Goal: Task Accomplishment & Management: Manage account settings

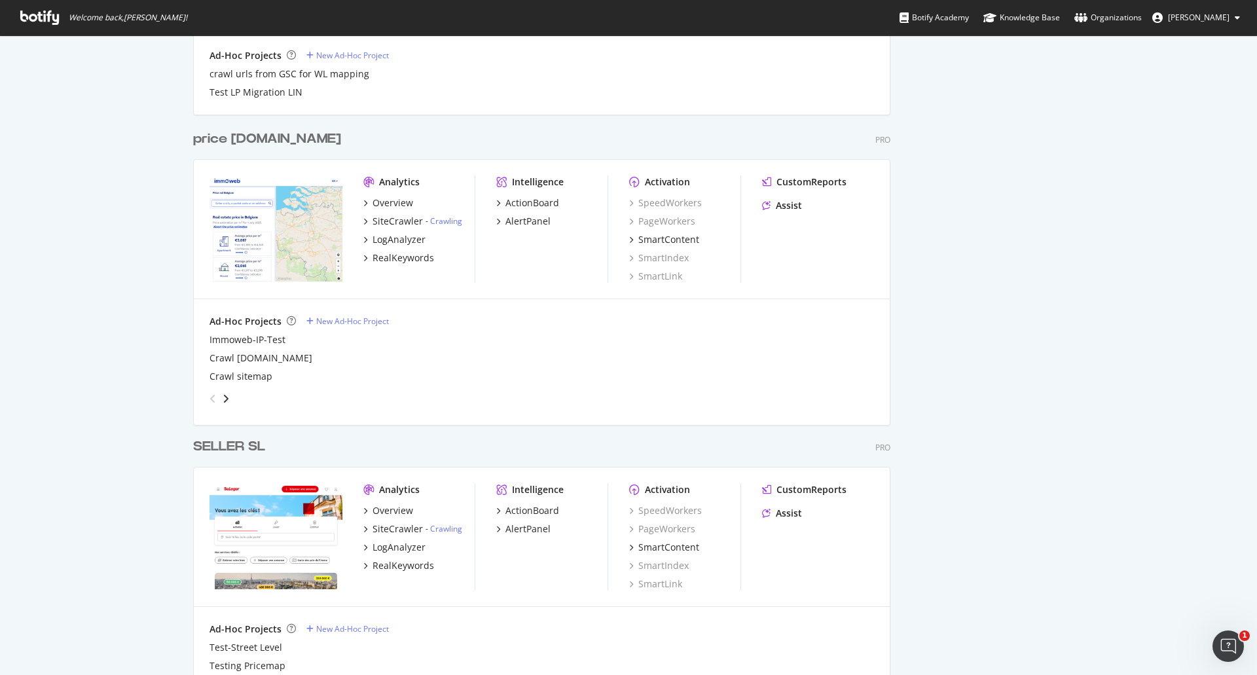
scroll to position [827, 0]
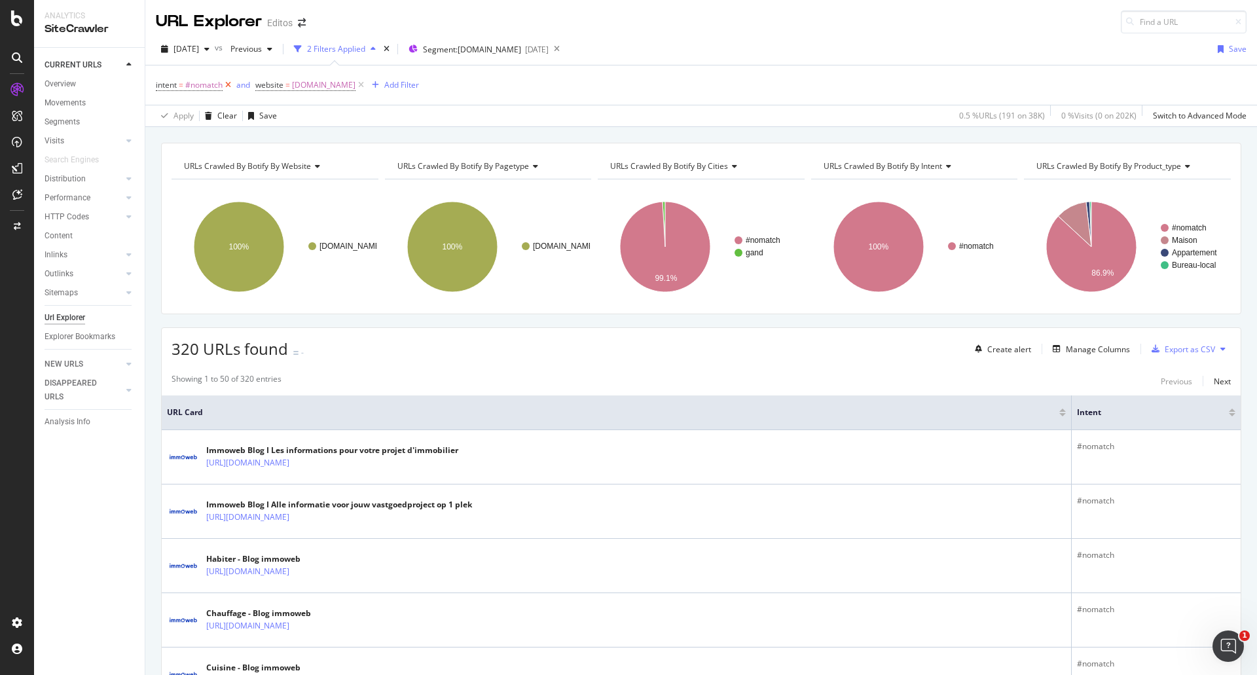
click at [230, 90] on icon at bounding box center [228, 85] width 11 height 13
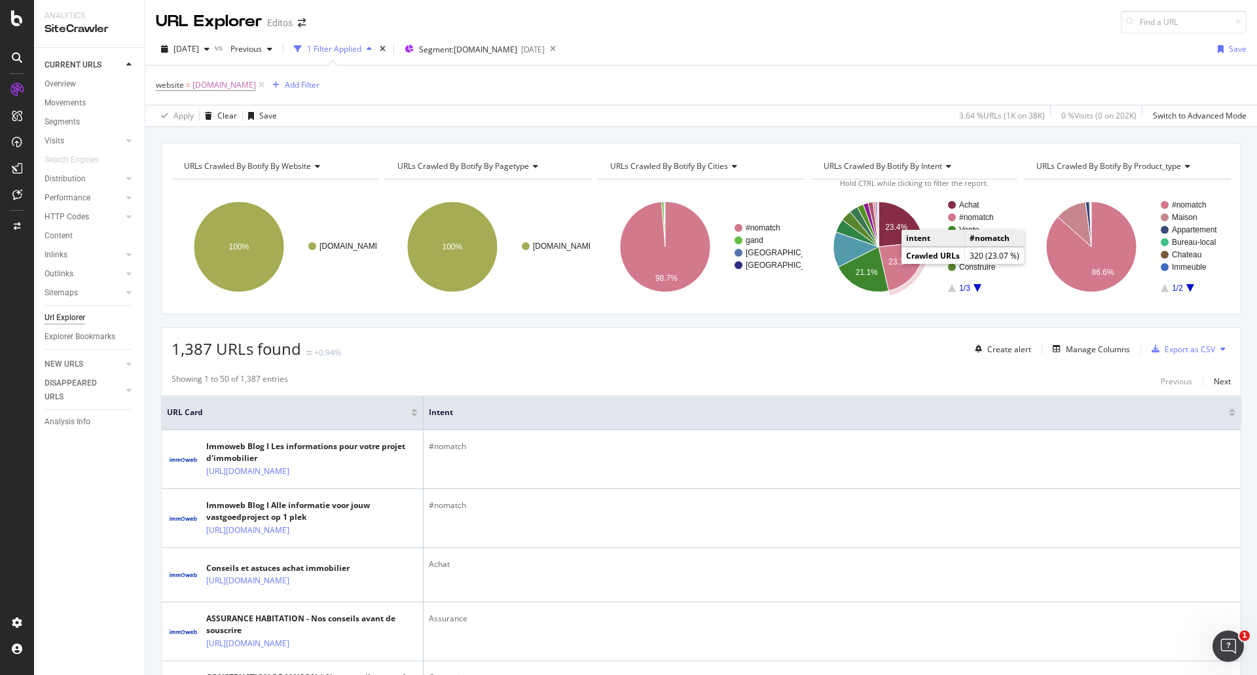
click at [894, 262] on text "23.1%" at bounding box center [900, 261] width 22 height 9
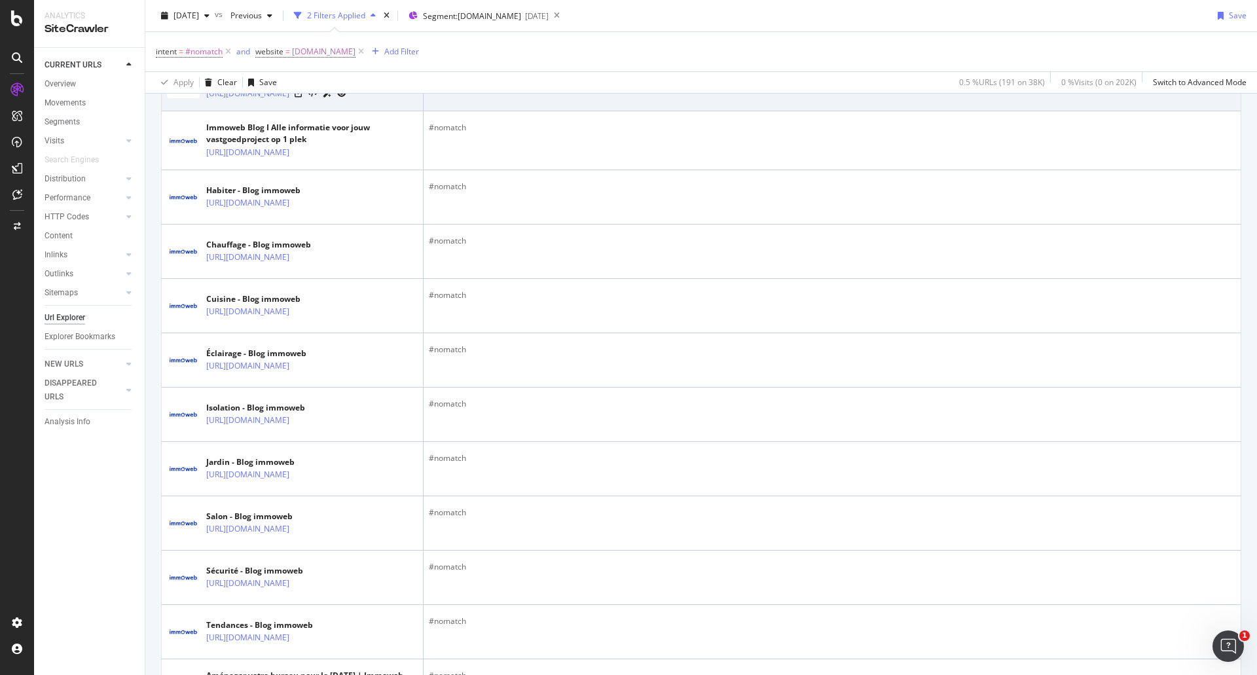
scroll to position [378, 0]
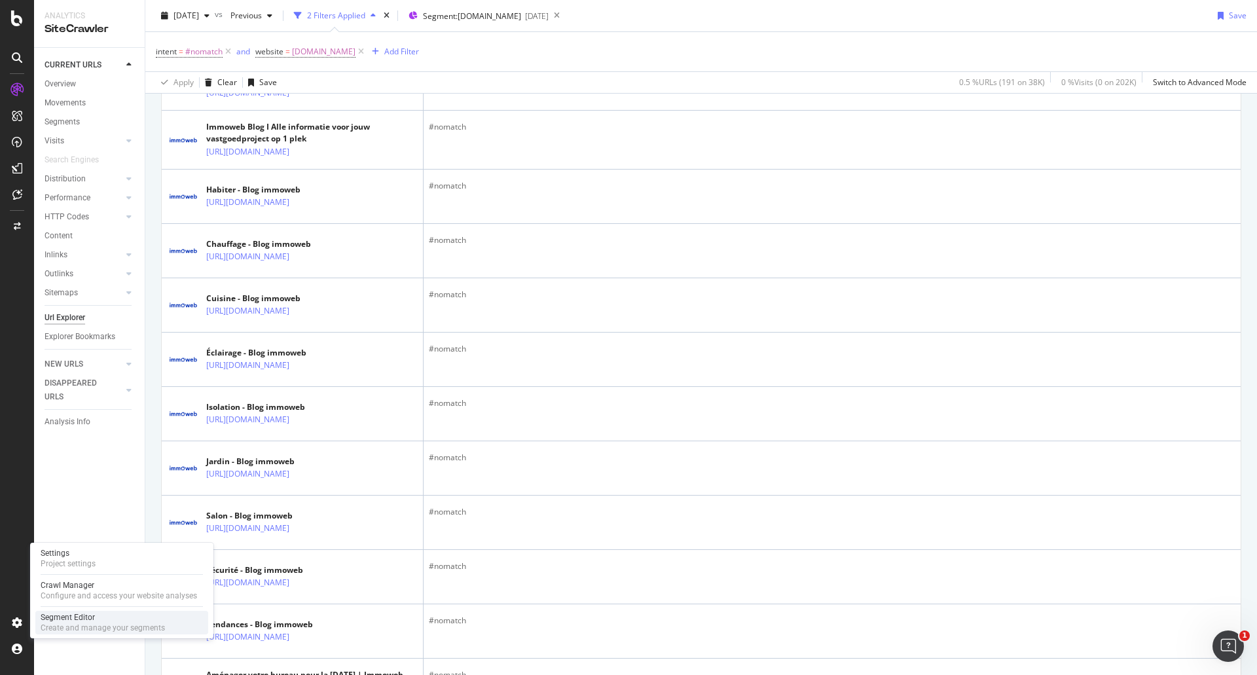
click at [50, 621] on div "Segment Editor" at bounding box center [103, 617] width 124 height 10
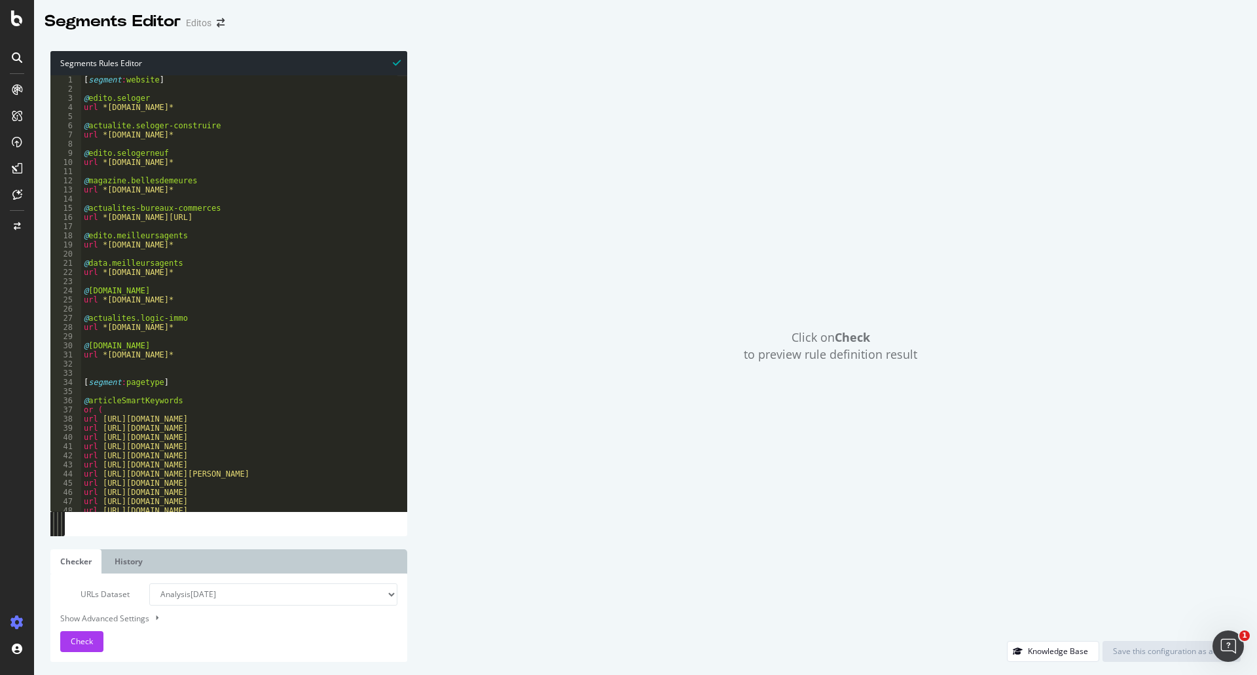
click at [236, 314] on div "[ segment : website ] @ edito.seloger url *[DOMAIN_NAME]* @ [DOMAIN_NAME] url *…" at bounding box center [785, 297] width 1409 height 445
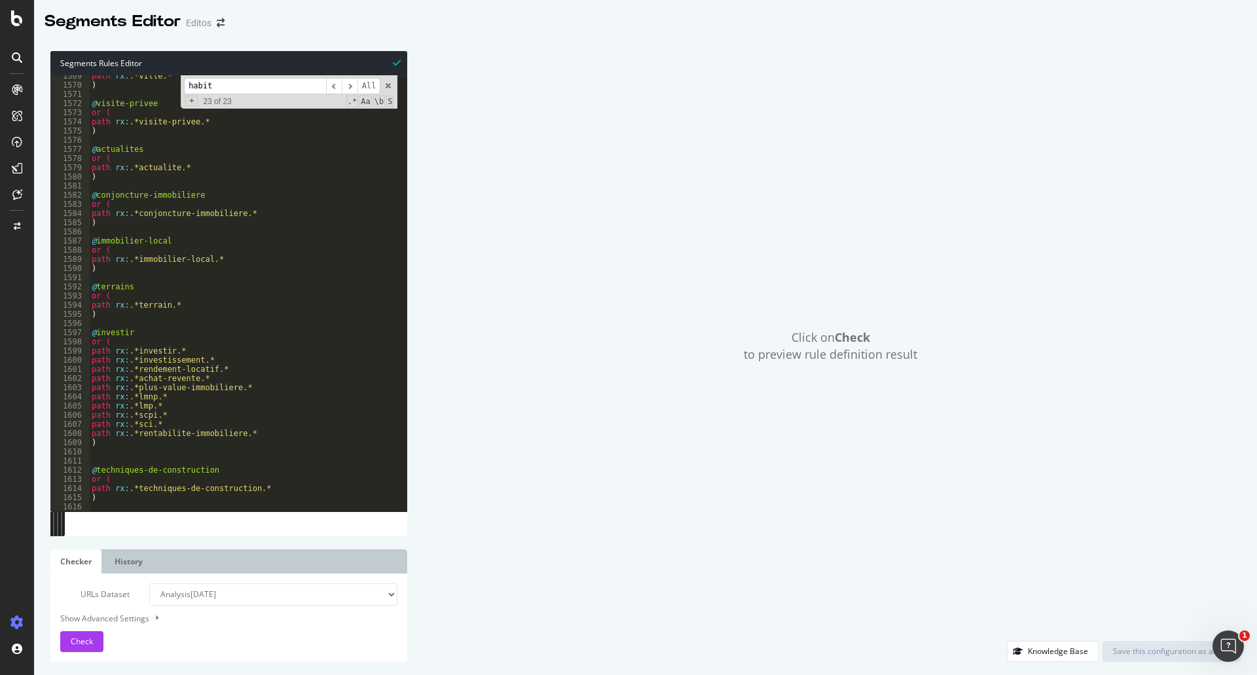
scroll to position [14376, 0]
type input "habit"
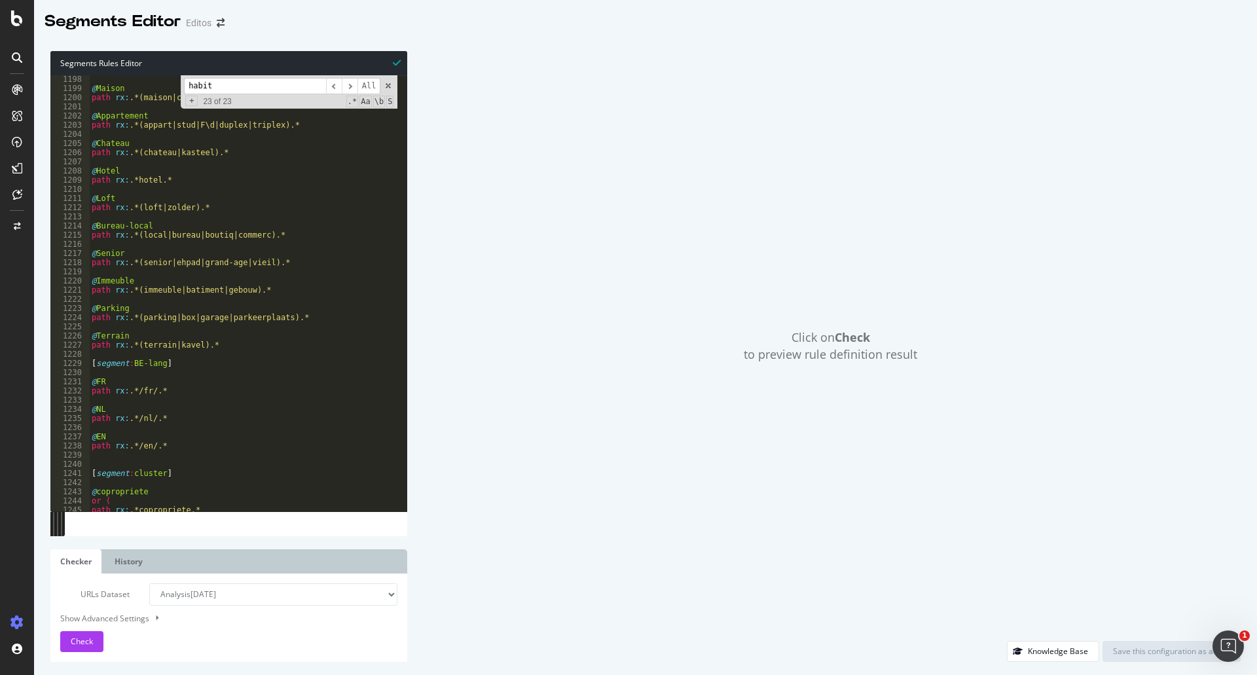
scroll to position [0, 0]
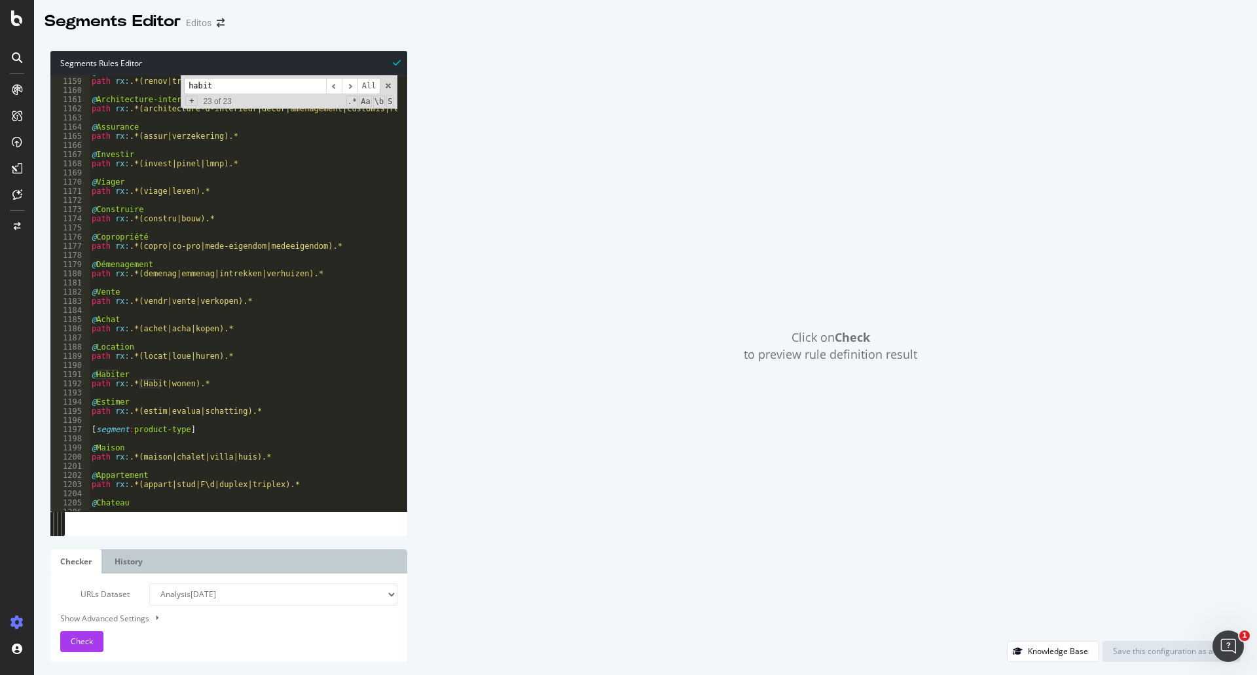
click at [134, 384] on div "@ Renovation path rx : .*(renov|travaux|vernieuwing|werken).* @ Architecture-in…" at bounding box center [793, 289] width 1409 height 445
type textarea "path rx:.*(habit|wonen).*"
click at [84, 639] on span "Check" at bounding box center [82, 641] width 22 height 11
click at [1160, 653] on div "Save this configuration as active" at bounding box center [1171, 651] width 117 height 11
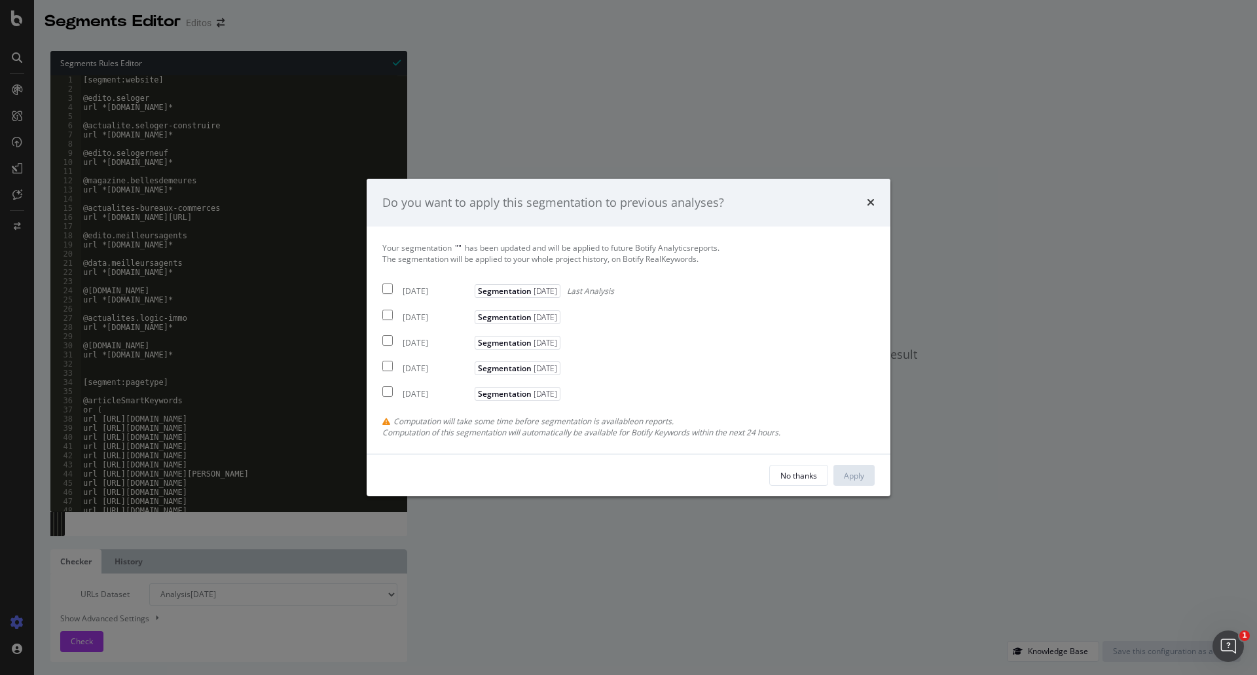
click at [386, 287] on input "modal" at bounding box center [387, 289] width 10 height 10
checkbox input "true"
click at [853, 476] on div "Apply" at bounding box center [854, 475] width 20 height 11
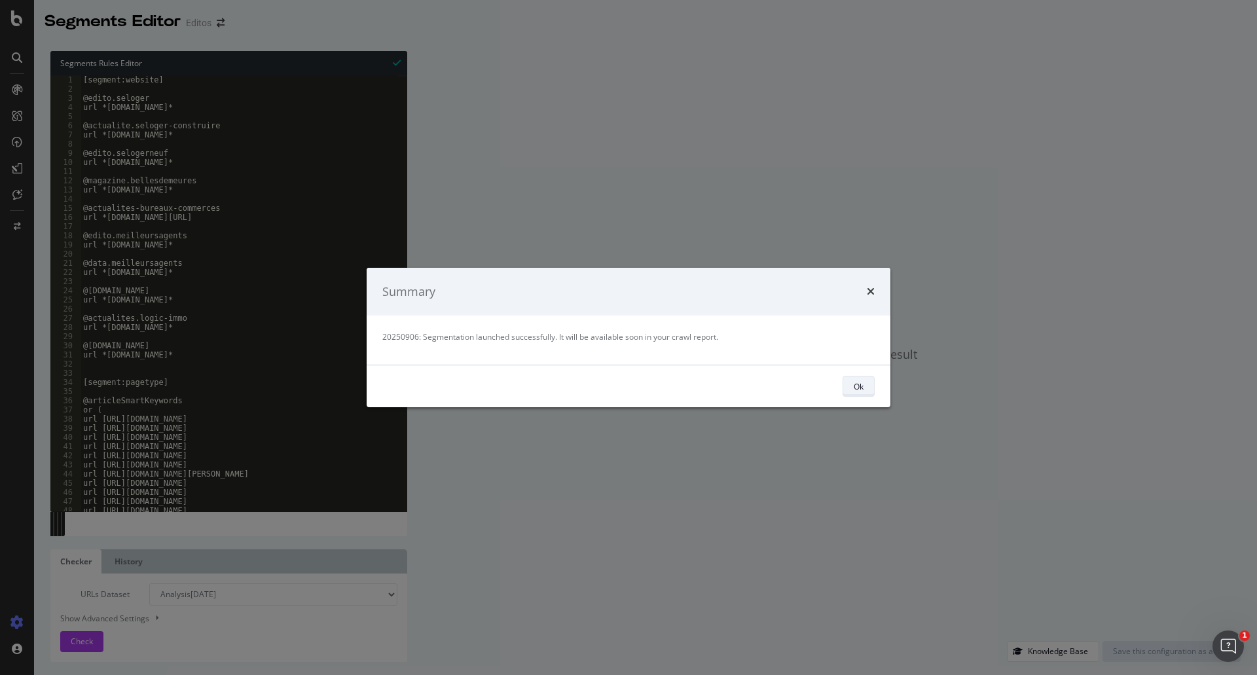
click at [861, 386] on div "Ok" at bounding box center [859, 386] width 10 height 11
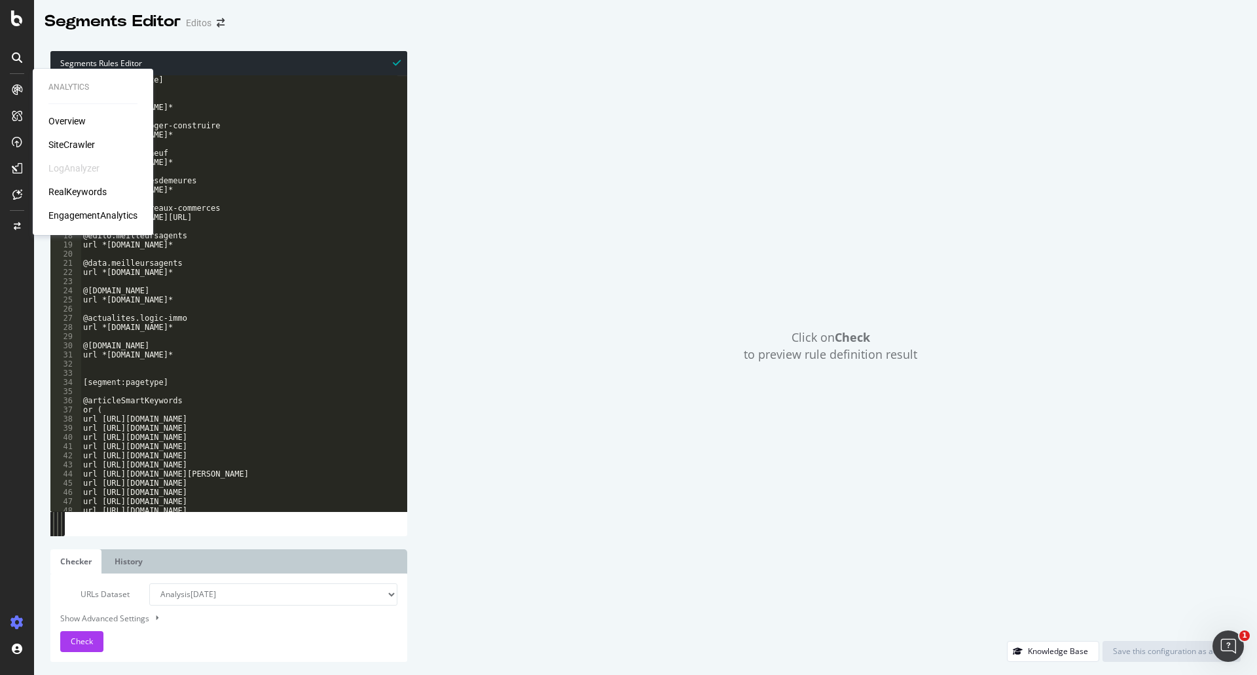
click at [81, 142] on div "SiteCrawler" at bounding box center [71, 144] width 46 height 13
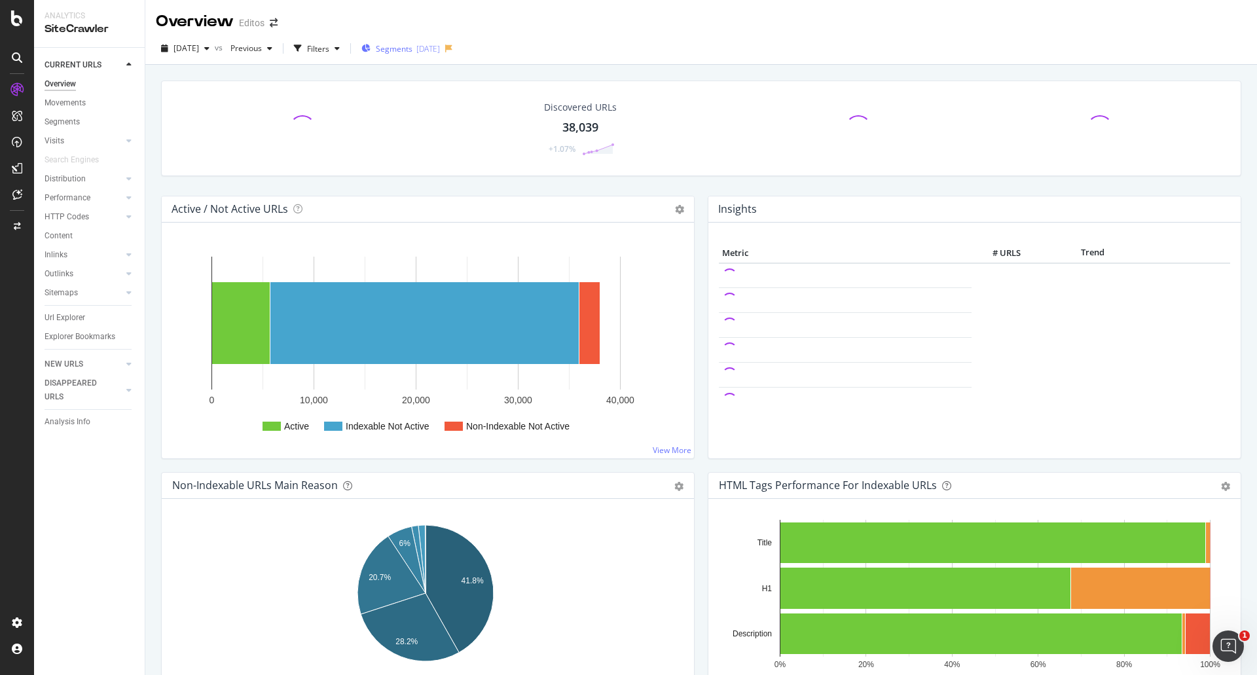
click at [413, 53] on span "Segments" at bounding box center [394, 48] width 37 height 11
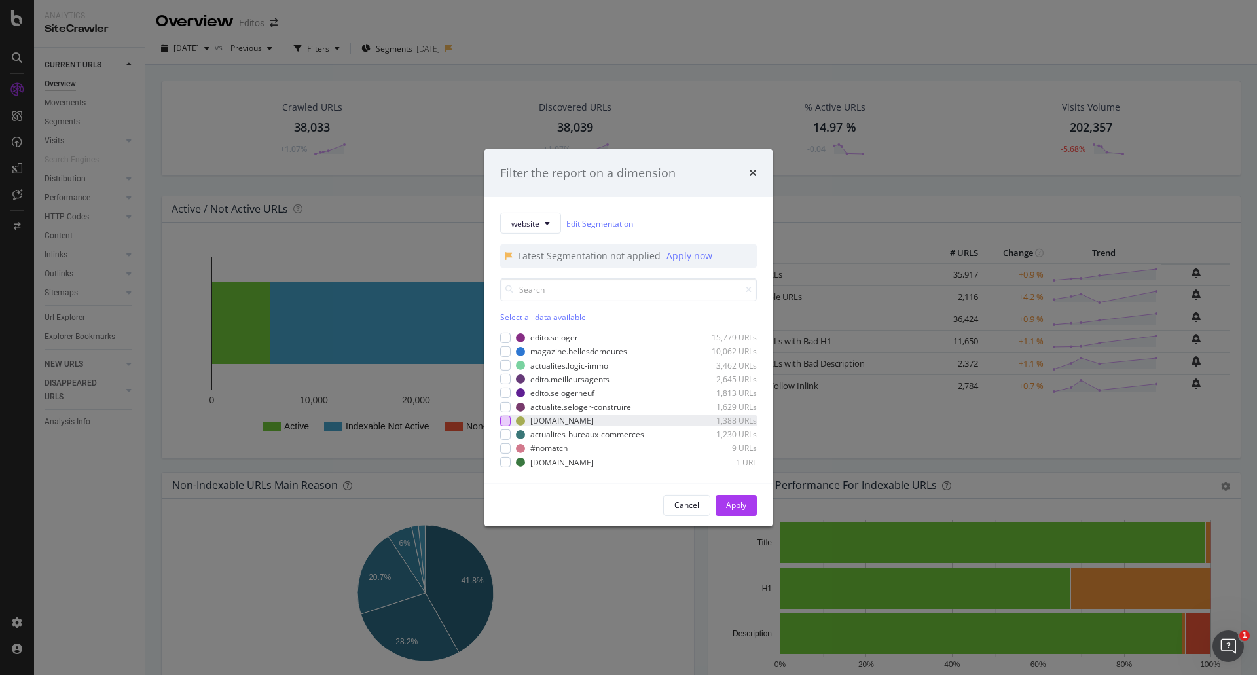
click at [505, 420] on div "modal" at bounding box center [505, 421] width 10 height 10
click at [737, 505] on div "Apply" at bounding box center [736, 505] width 20 height 11
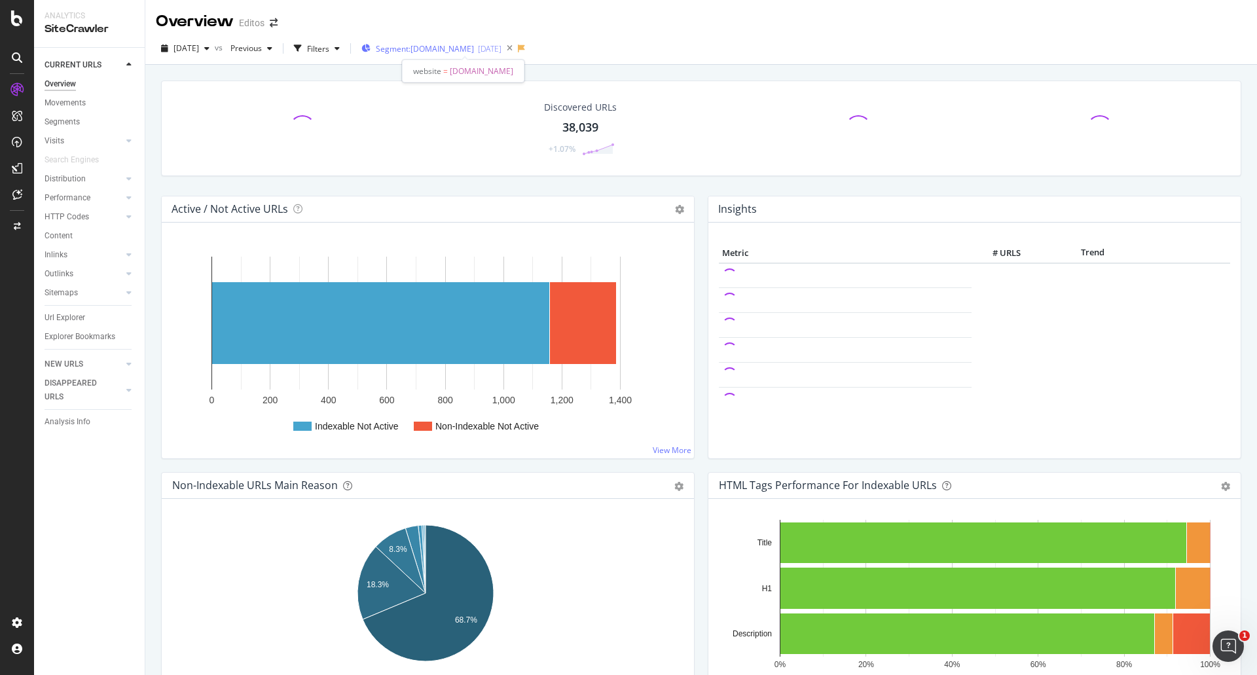
click at [430, 48] on span "Segment: [DOMAIN_NAME]" at bounding box center [425, 48] width 98 height 11
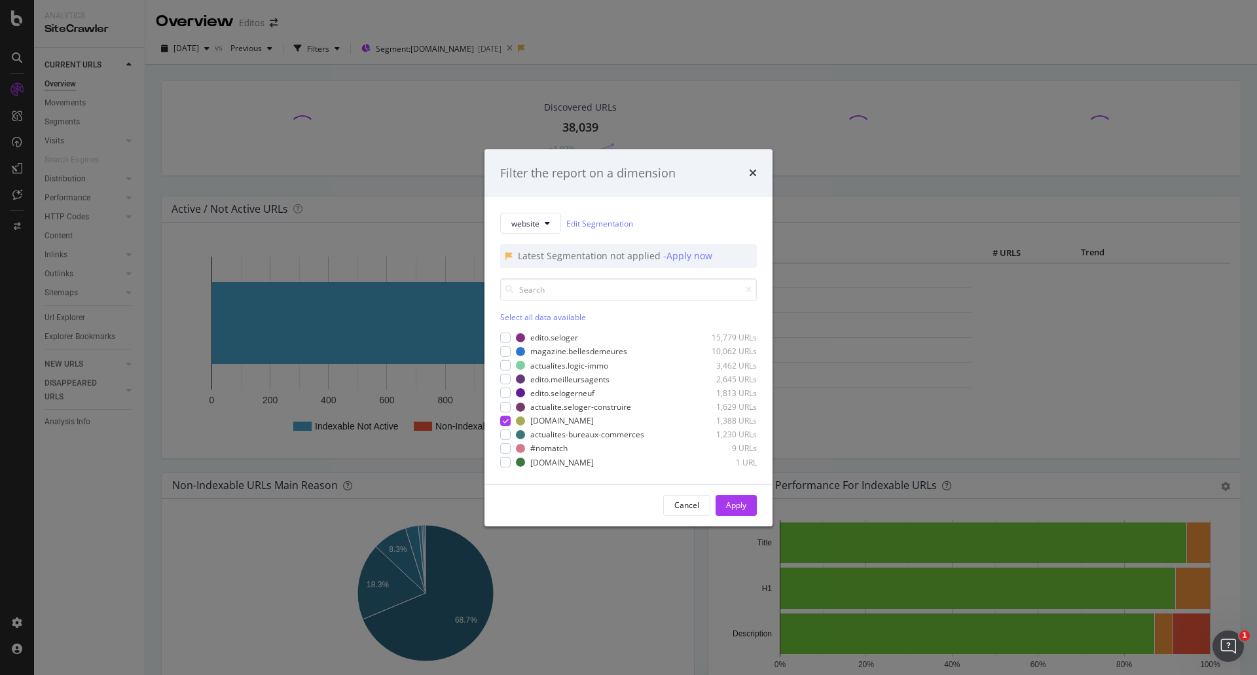
click at [325, 181] on div "Filter the report on a dimension website Edit Segmentation Latest Segmentation …" at bounding box center [628, 337] width 1257 height 675
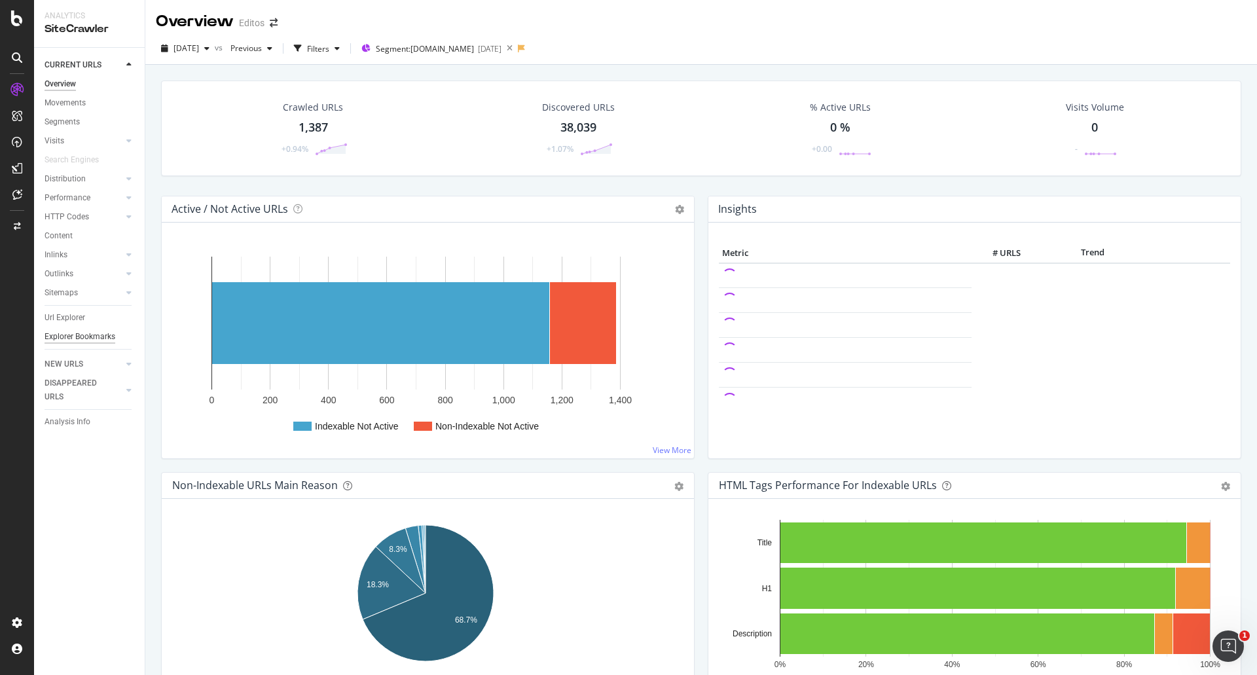
click at [63, 338] on div "Explorer Bookmarks" at bounding box center [80, 337] width 71 height 14
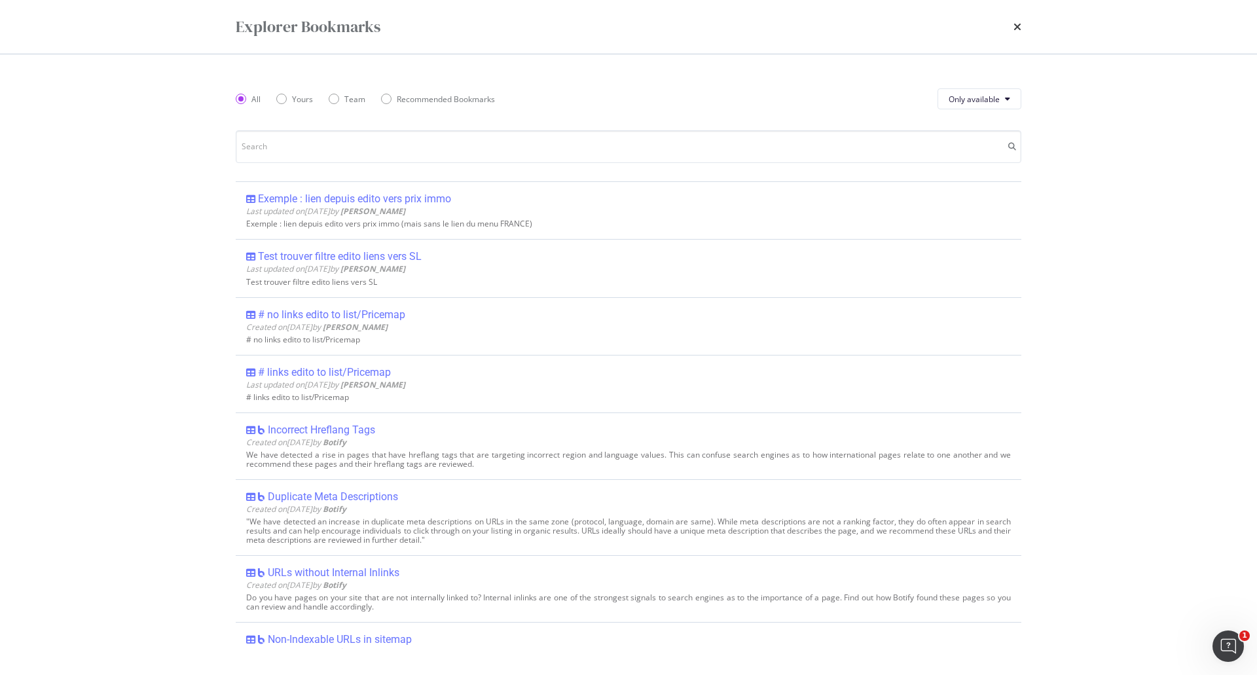
click at [62, 318] on div "Explorer Bookmarks All Yours Team Recommended Bookmarks Only available Exemple …" at bounding box center [628, 337] width 1257 height 675
click at [1014, 24] on icon "times" at bounding box center [1018, 27] width 8 height 10
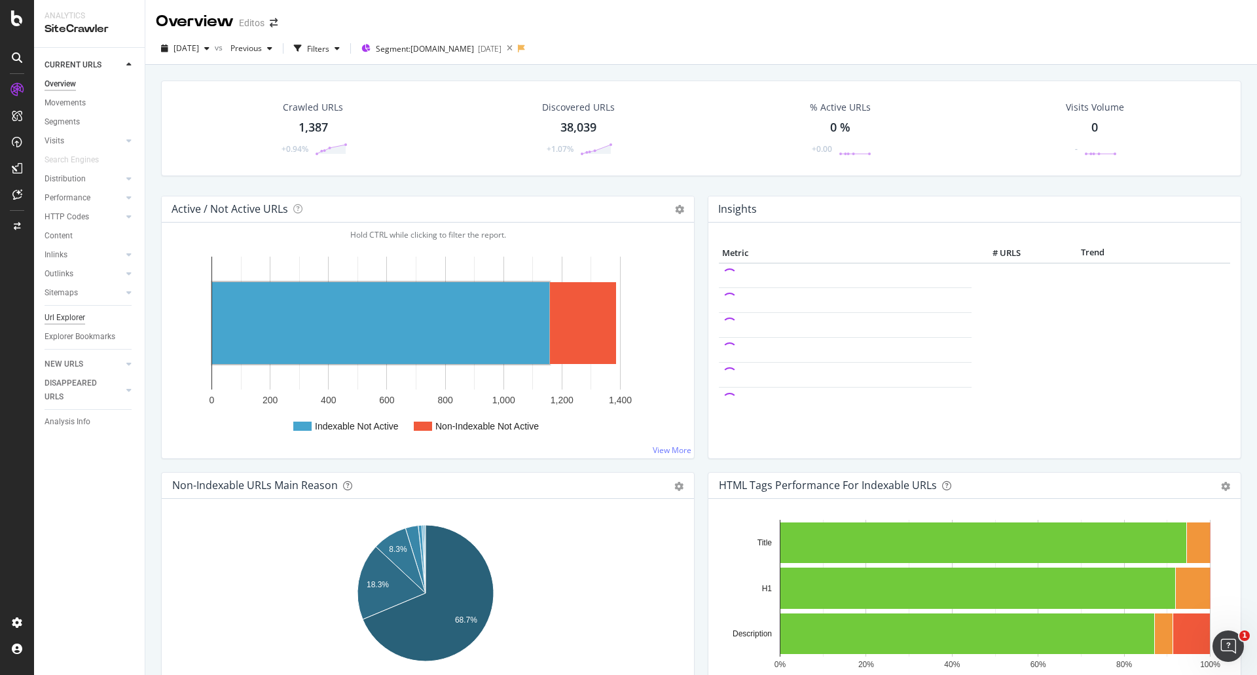
click at [53, 321] on div "Url Explorer" at bounding box center [65, 318] width 41 height 14
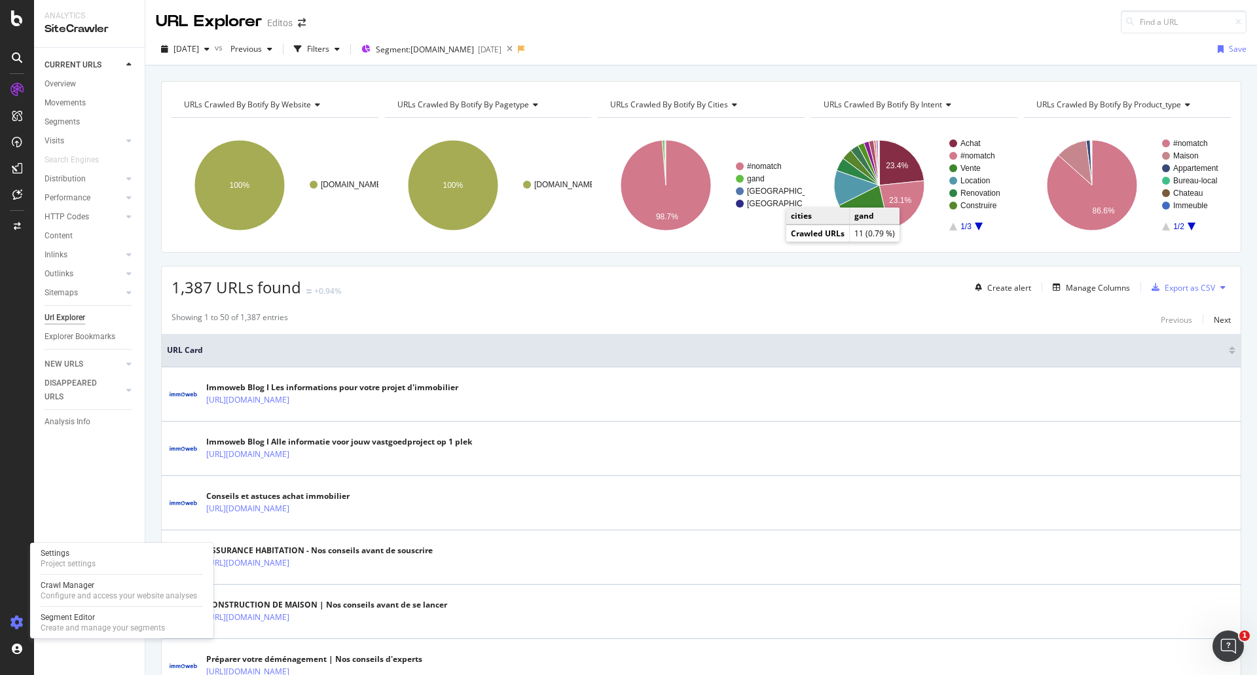
click at [12, 621] on icon at bounding box center [16, 622] width 13 height 13
click at [65, 621] on div "Segment Editor" at bounding box center [103, 617] width 124 height 10
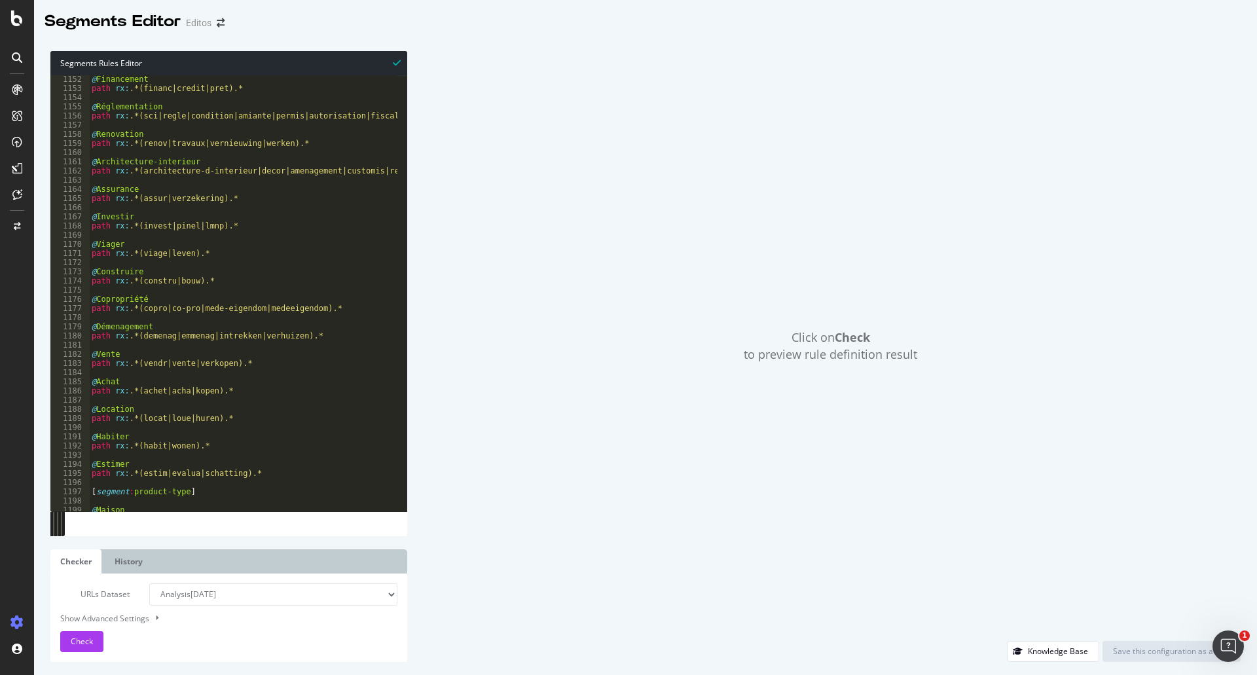
scroll to position [10553, 0]
type textarea "path rx:.*(habit|wonen).*"
click at [130, 449] on div "@ Financement path rx : .*(financ|credit|pret).* @ Réglementation path rx : .*(…" at bounding box center [793, 296] width 1409 height 445
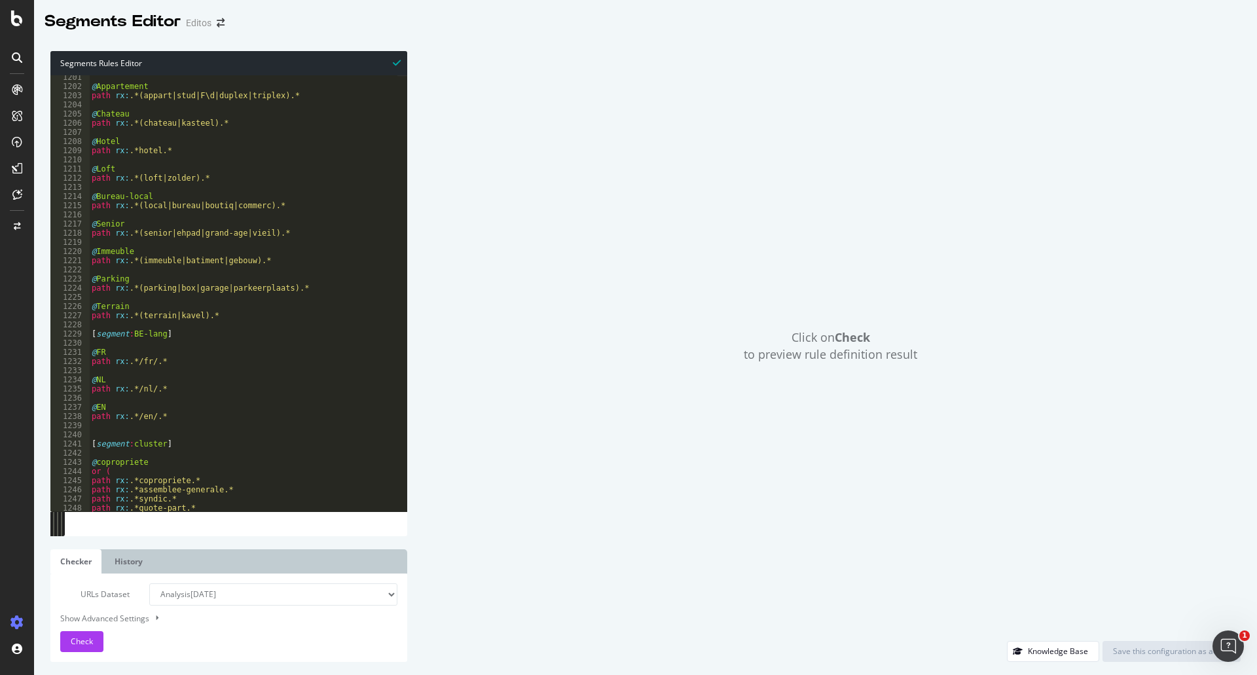
scroll to position [11004, 0]
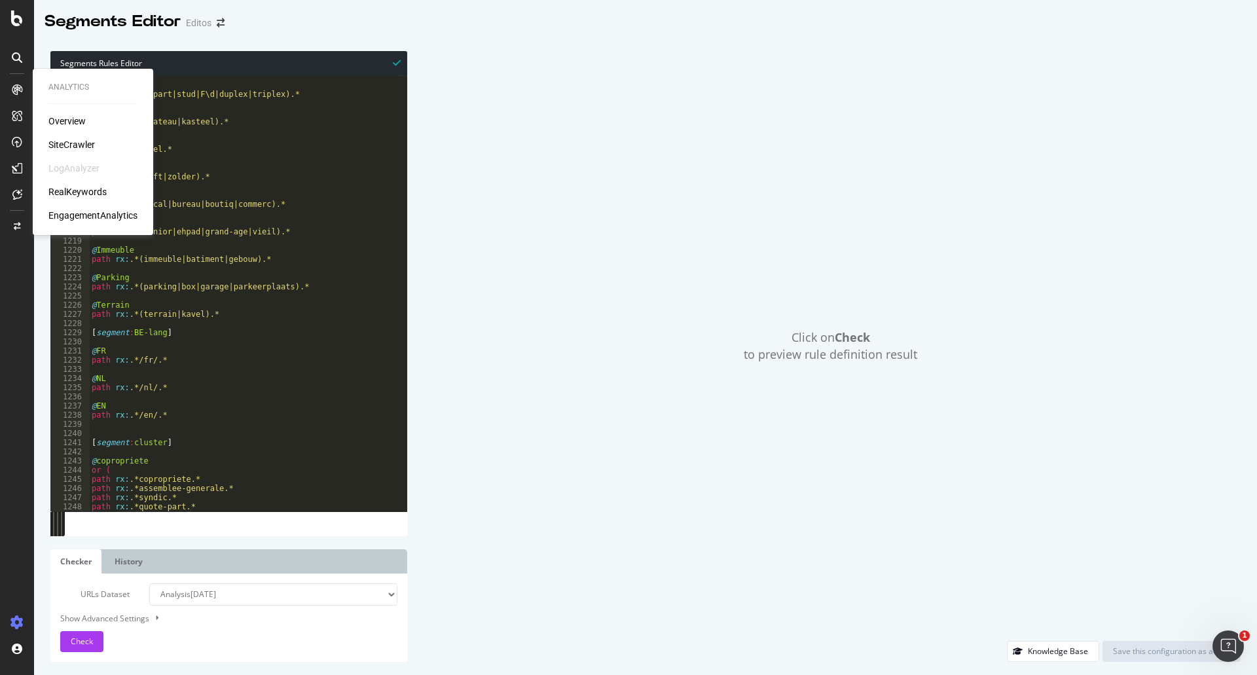
click at [69, 146] on div "SiteCrawler" at bounding box center [71, 144] width 46 height 13
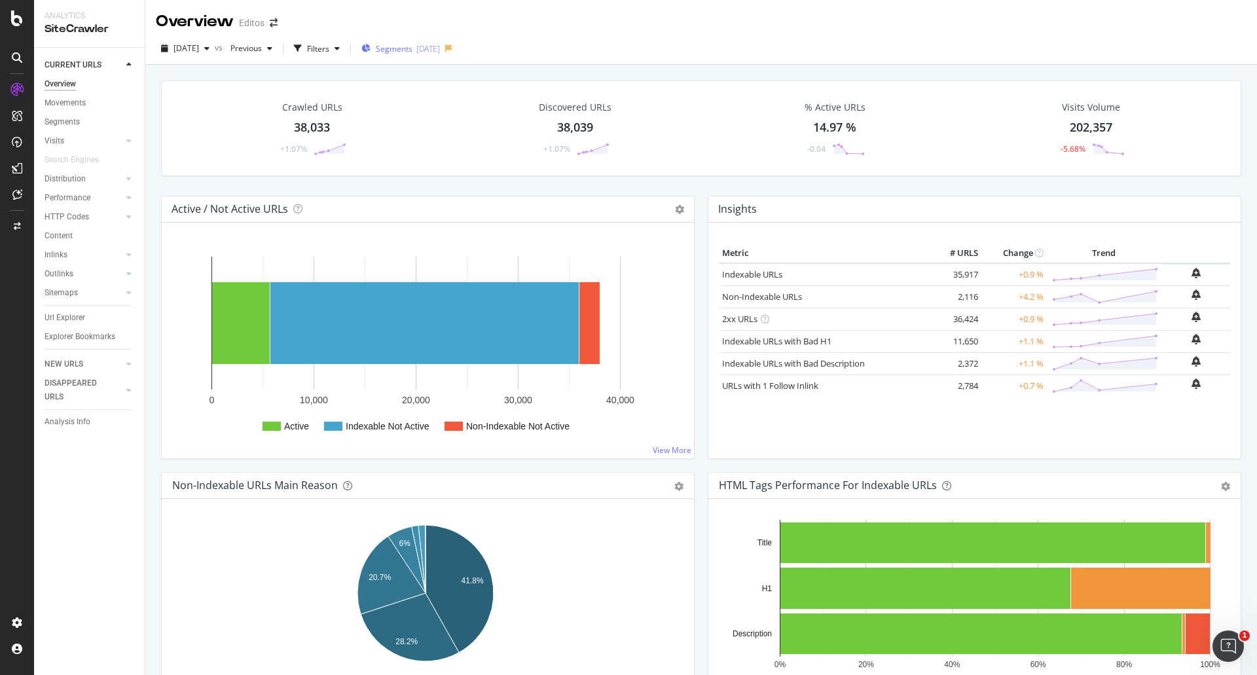
click at [440, 52] on div "[DATE]" at bounding box center [428, 48] width 24 height 11
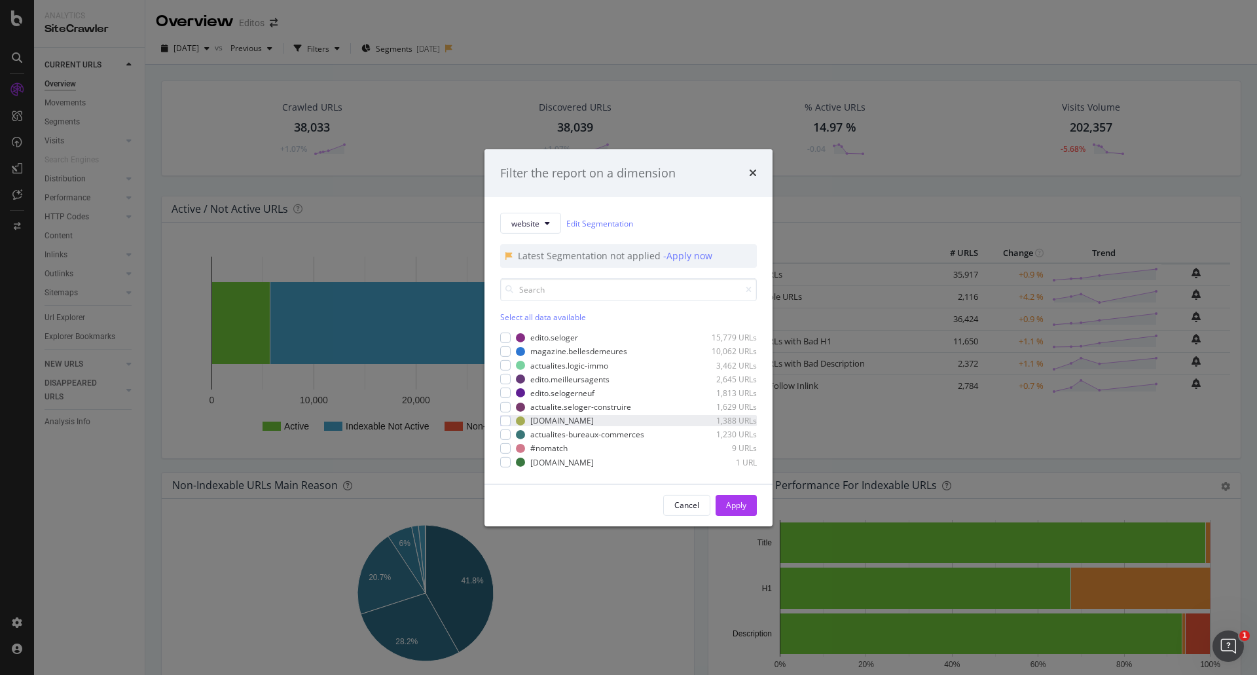
click at [512, 424] on div "[DOMAIN_NAME] 1,388 URLs" at bounding box center [628, 420] width 257 height 11
click at [739, 511] on div "Apply" at bounding box center [736, 505] width 20 height 11
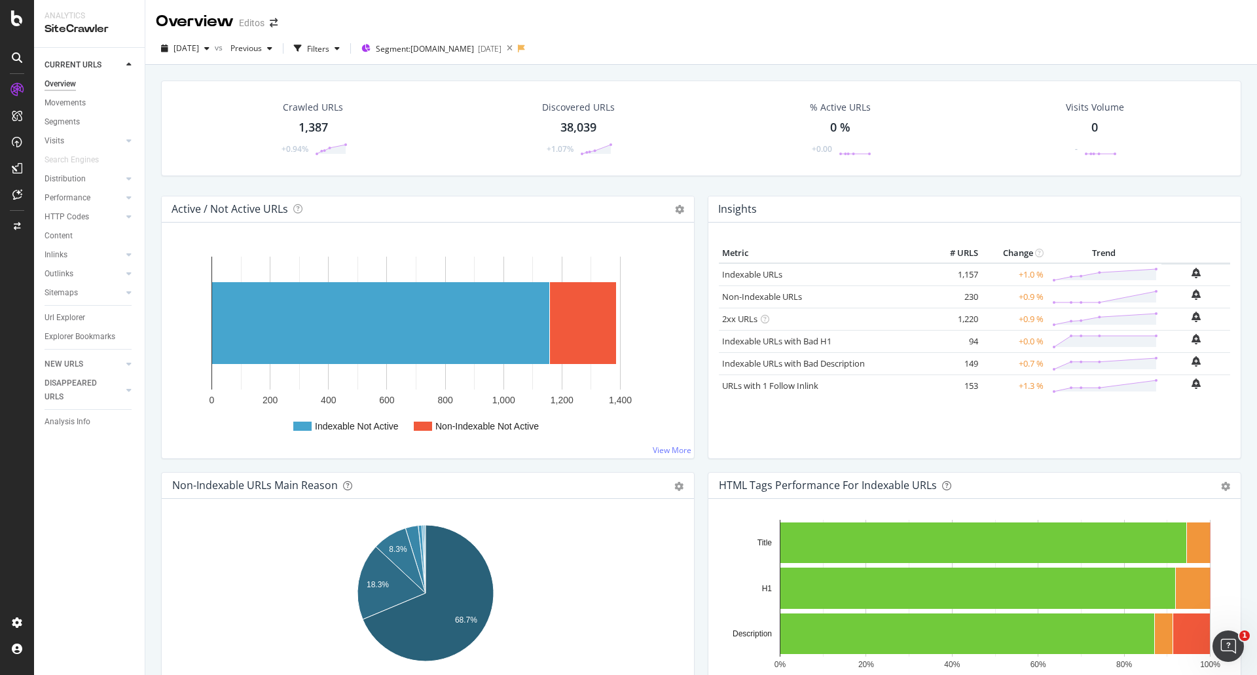
click at [315, 124] on div "1,387" at bounding box center [313, 127] width 29 height 17
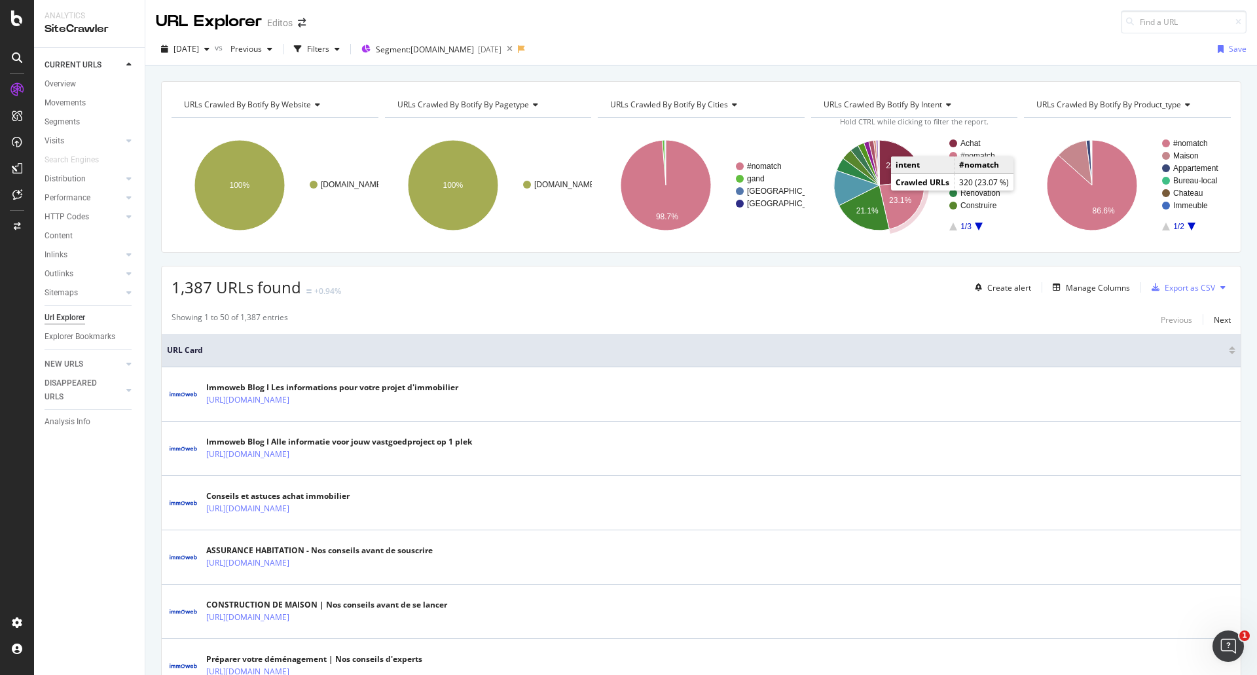
click at [892, 200] on text "23.1%" at bounding box center [900, 200] width 22 height 9
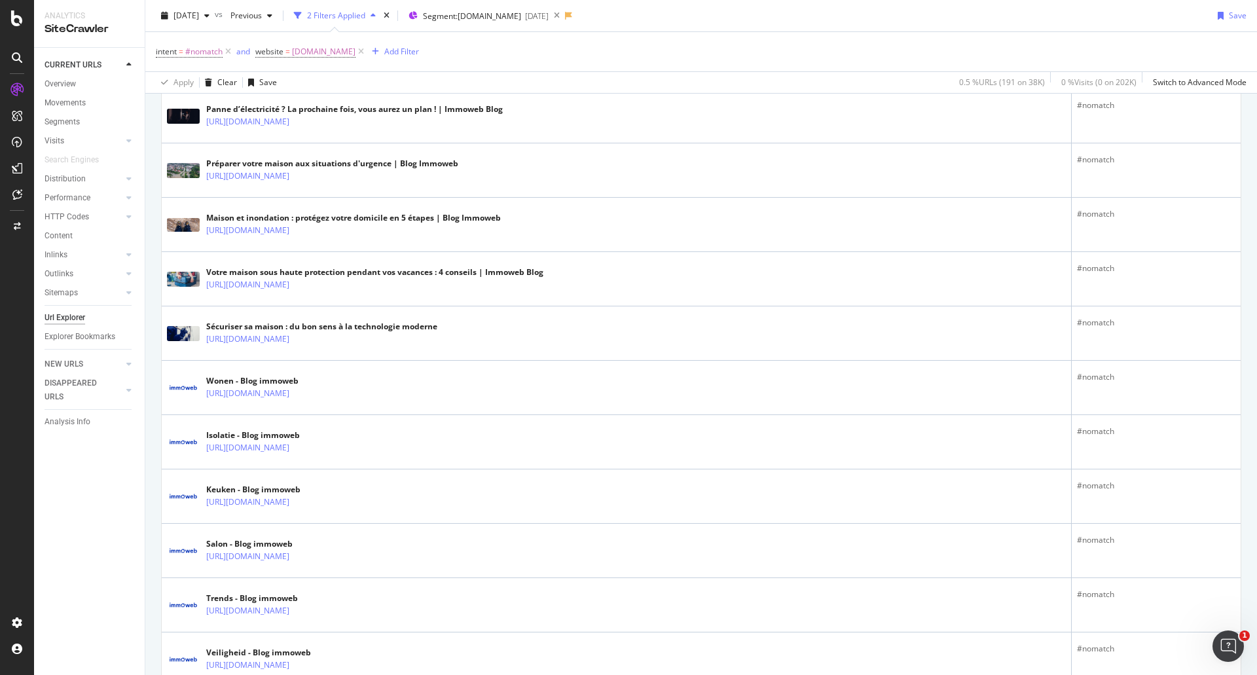
scroll to position [2265, 0]
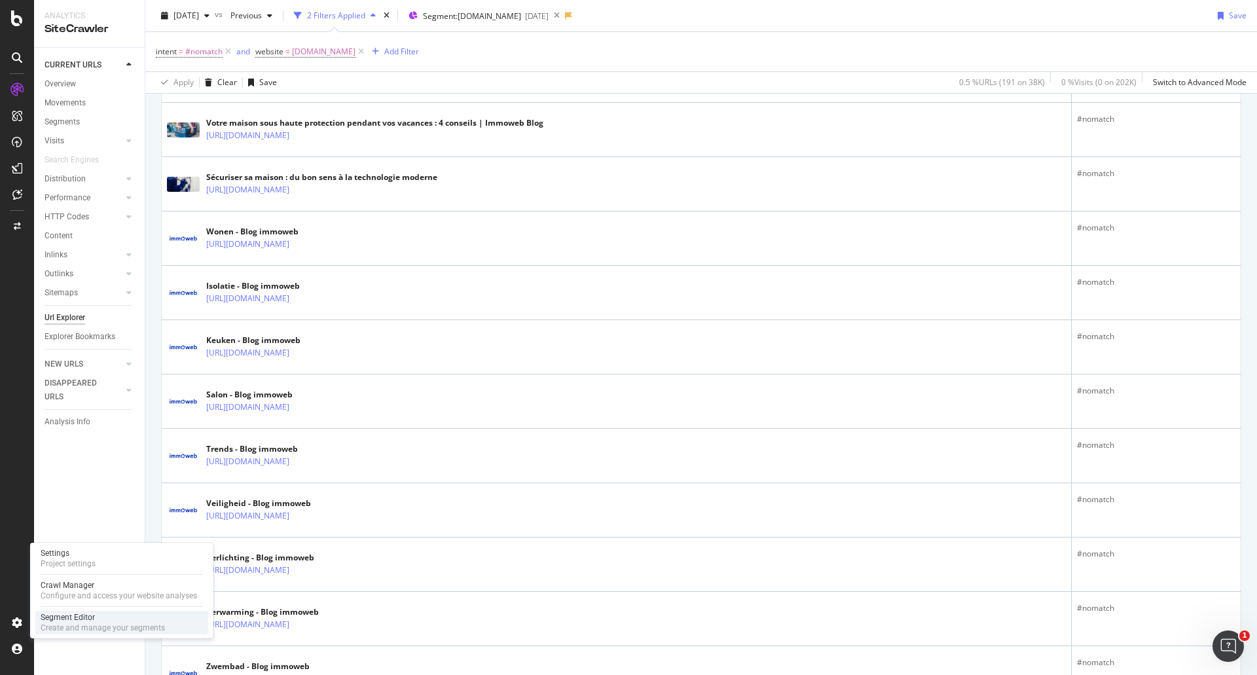
click at [62, 620] on div "Segment Editor" at bounding box center [103, 617] width 124 height 10
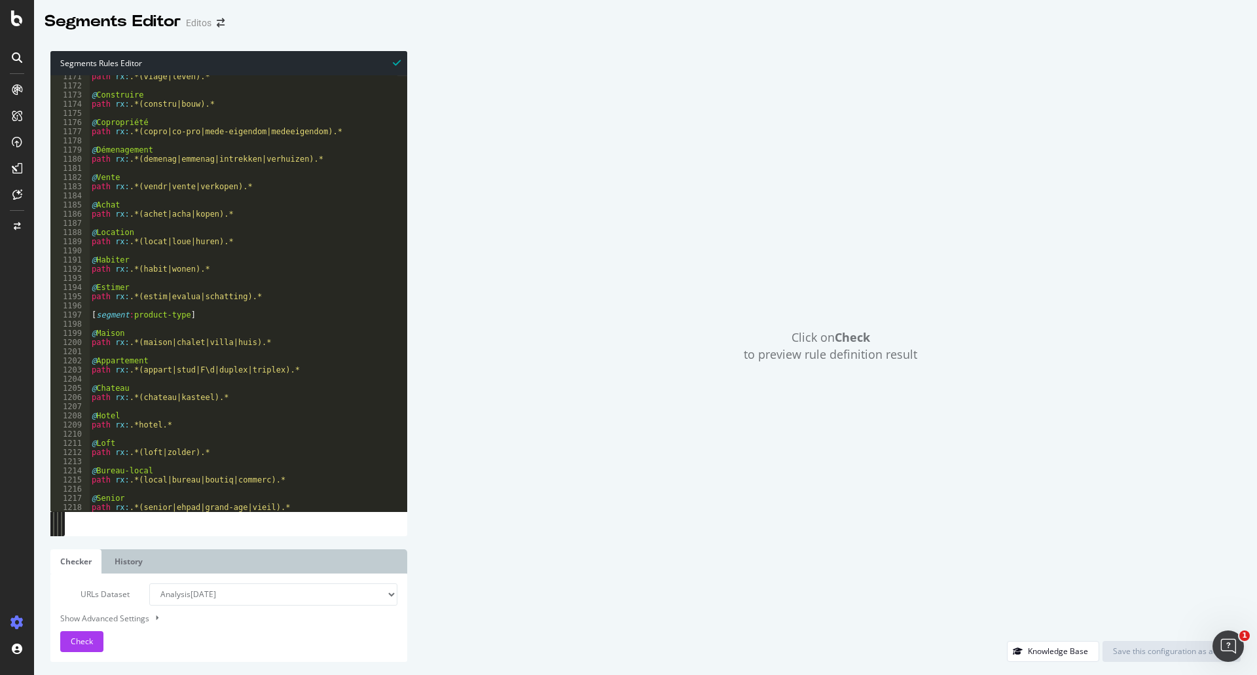
scroll to position [10727, 0]
click at [158, 271] on div "path rx : .*(viage|leven).* @ Construire path rx : .*(constru|bouw).* @ Copropr…" at bounding box center [793, 296] width 1409 height 445
type textarea "path rx:.*(habiter|wonen).*"
click at [1140, 649] on div "Save this configuration as active" at bounding box center [1171, 651] width 117 height 11
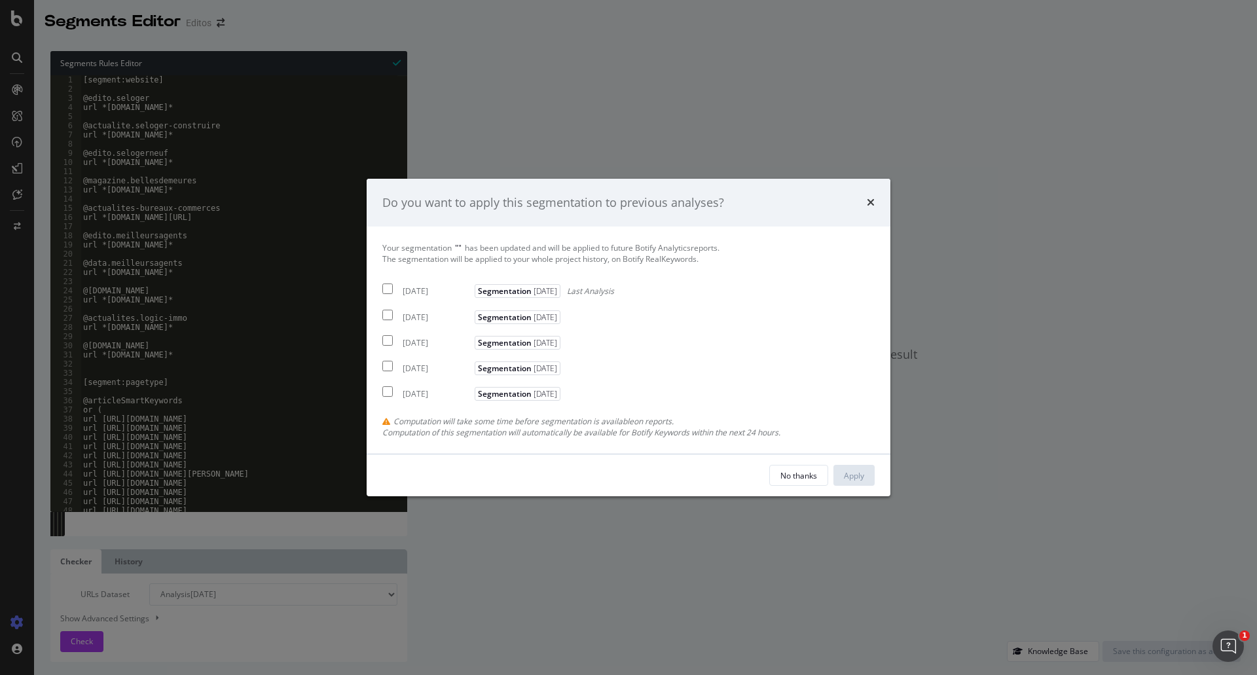
click at [384, 289] on input "modal" at bounding box center [387, 289] width 10 height 10
checkbox input "true"
click at [853, 474] on div "Apply" at bounding box center [854, 475] width 20 height 11
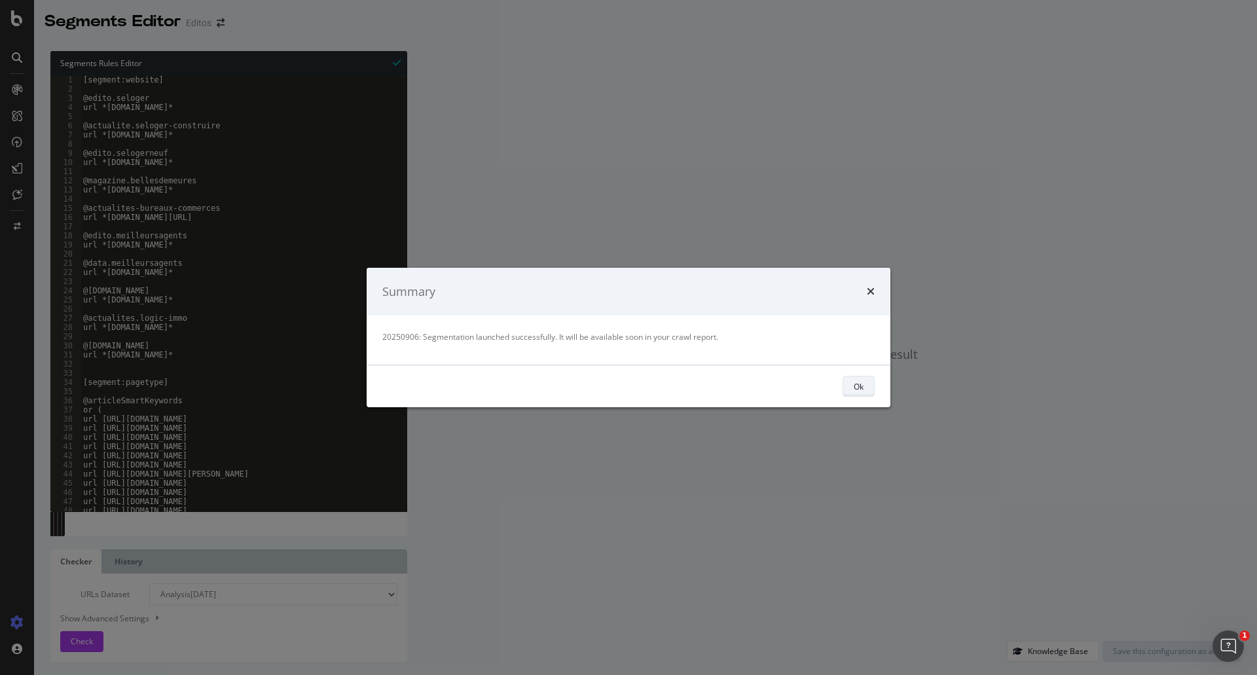
click at [860, 390] on div "Ok" at bounding box center [859, 386] width 10 height 11
